Goal: Information Seeking & Learning: Learn about a topic

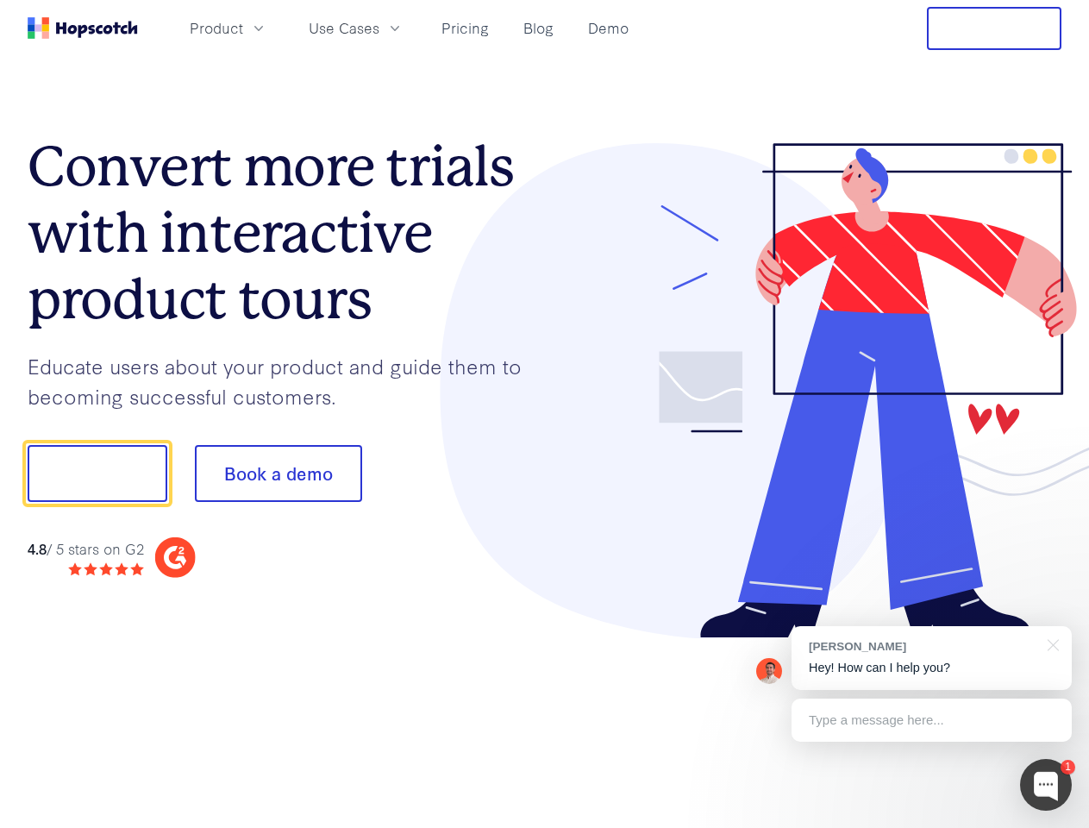
click at [545, 414] on div at bounding box center [803, 391] width 517 height 496
click at [243, 28] on span "Product" at bounding box center [216, 28] width 53 height 22
click at [379, 28] on span "Use Cases" at bounding box center [344, 28] width 71 height 22
click at [994, 28] on button "Free Trial" at bounding box center [994, 28] width 134 height 43
click at [97, 473] on button "Show me!" at bounding box center [98, 473] width 140 height 57
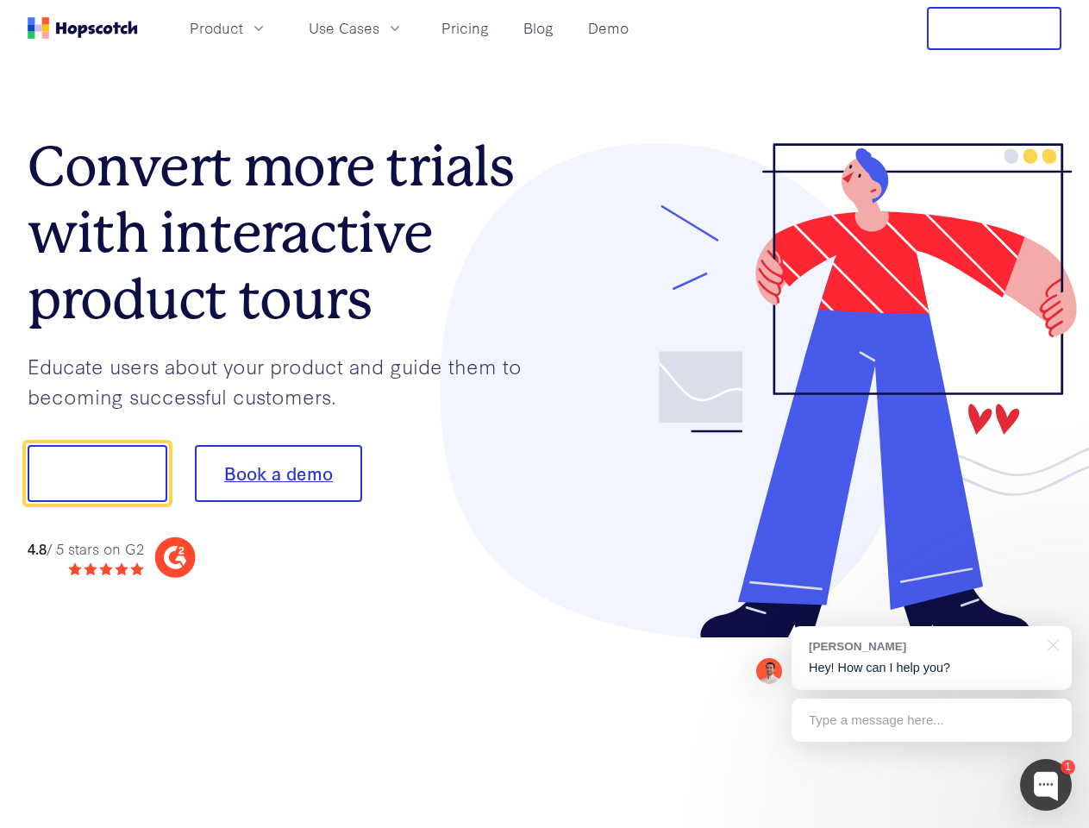
click at [278, 473] on button "Book a demo" at bounding box center [278, 473] width 167 height 57
click at [1046, 785] on div at bounding box center [1046, 785] width 52 height 52
click at [931, 658] on div "[PERSON_NAME] Hey! How can I help you?" at bounding box center [931, 658] width 280 height 64
click at [1050, 643] on div at bounding box center [909, 471] width 323 height 575
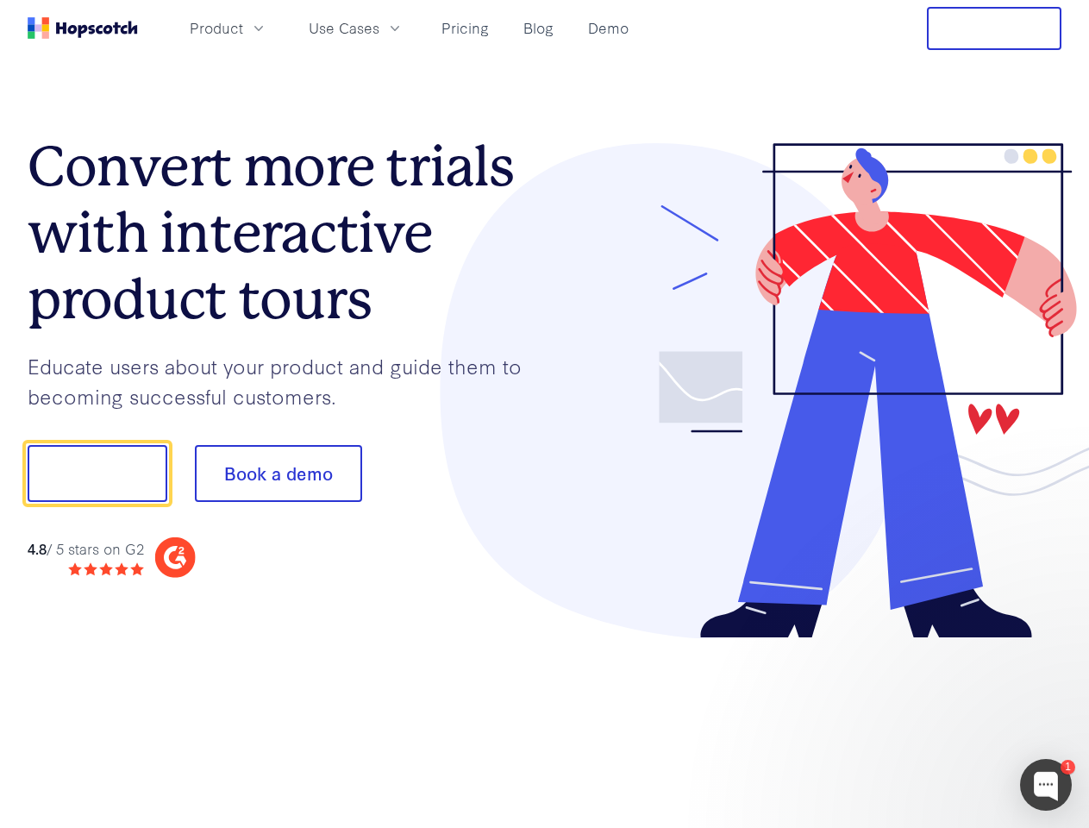
click at [931, 720] on div at bounding box center [909, 587] width 323 height 344
